Goal: Check status: Check status

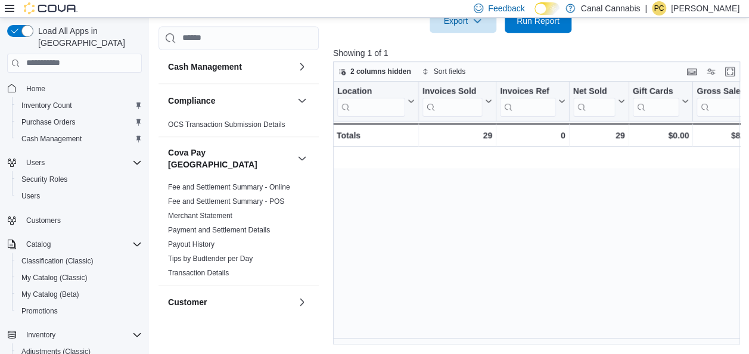
scroll to position [0, 1454]
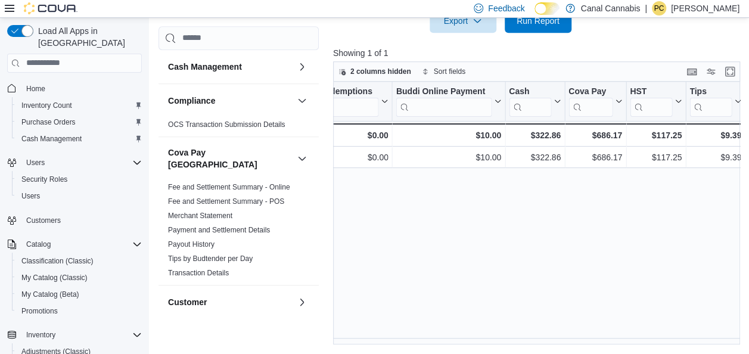
scroll to position [0, 1454]
